Goal: Transaction & Acquisition: Purchase product/service

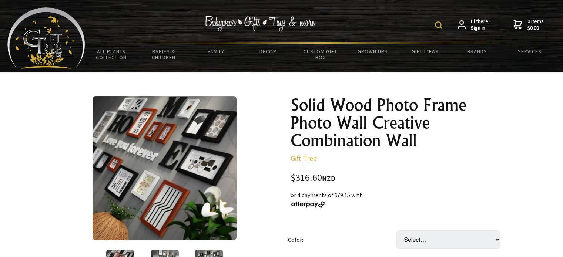
click at [438, 25] on img at bounding box center [438, 24] width 7 height 7
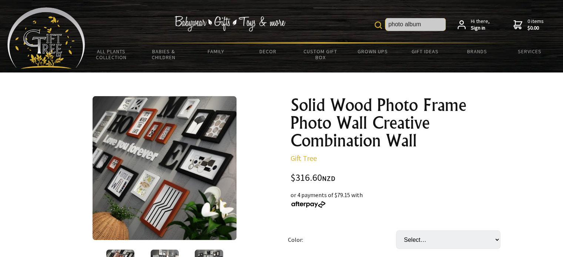
type input "photo album"
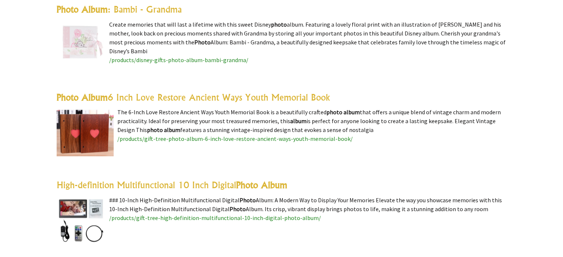
scroll to position [1477, 0]
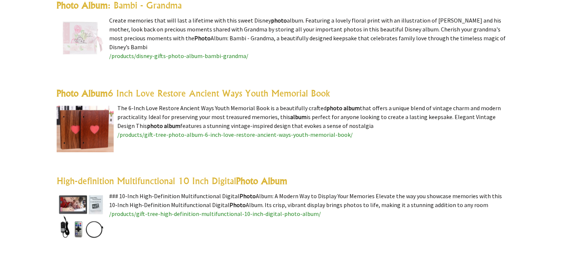
click at [191, 132] on span "/products/gift-tree-photo-album-6-inch-love-restore-ancient-ways-youth-memorial…" at bounding box center [234, 134] width 235 height 7
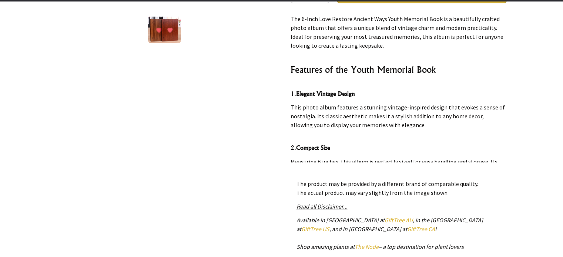
scroll to position [238, 0]
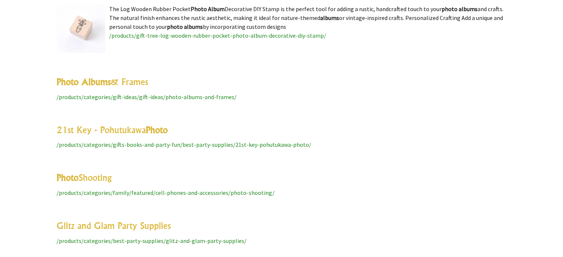
scroll to position [2455, 0]
click at [111, 94] on span "/products/categories/gift-ideas/gift-ideas/photo-albums-and-frames/" at bounding box center [147, 96] width 180 height 7
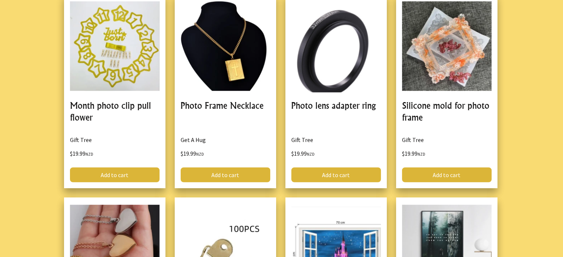
scroll to position [1892, 0]
